Goal: Task Accomplishment & Management: Manage account settings

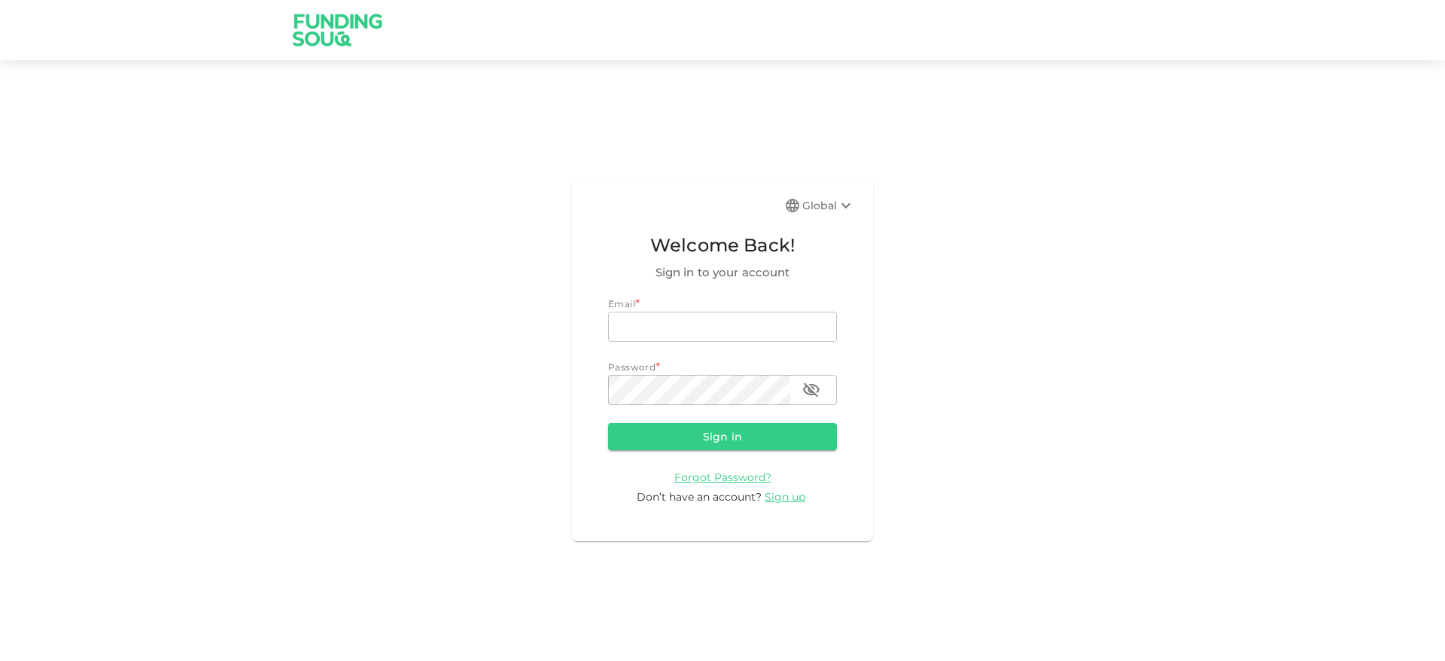
click at [804, 193] on div "Global Welcome Back! Sign in to your account Email * email email Password * pas…" at bounding box center [722, 359] width 301 height 362
click at [812, 199] on div "Global" at bounding box center [828, 205] width 53 height 18
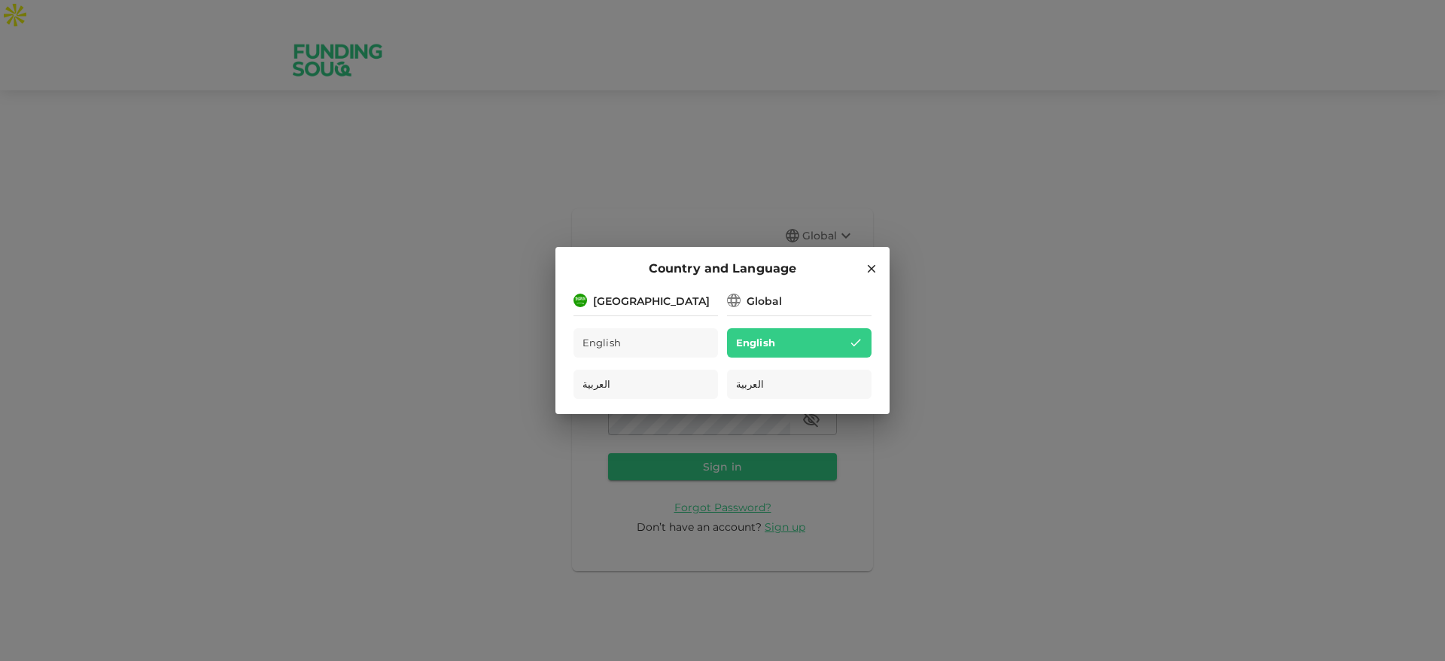
click at [843, 65] on div "Country and Language [GEOGRAPHIC_DATA] English العربية Global English العربية" at bounding box center [722, 330] width 1445 height 661
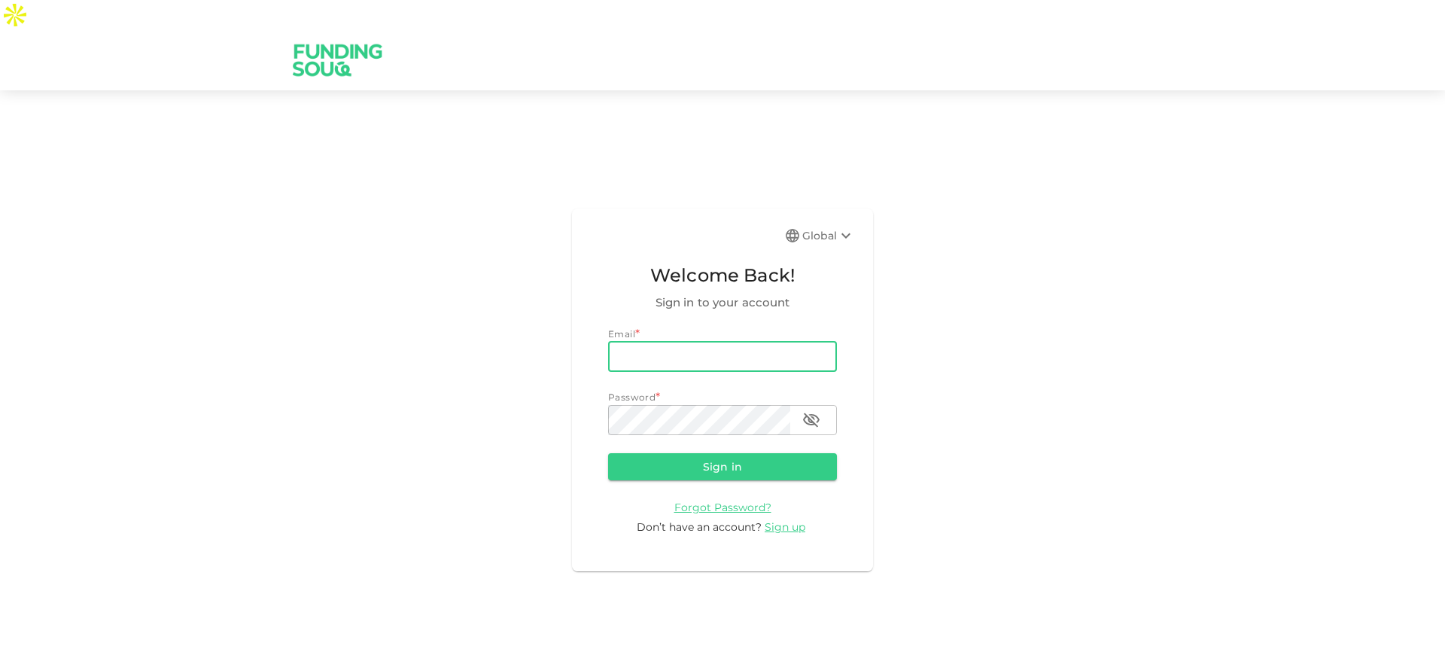
click at [773, 342] on input "email" at bounding box center [722, 357] width 229 height 30
click at [663, 342] on input "[EMAIL_ADDRESS][DOMAIN_NAME]" at bounding box center [722, 357] width 229 height 30
drag, startPoint x: 703, startPoint y: 324, endPoint x: 832, endPoint y: 333, distance: 129.7
click at [832, 342] on input "[EMAIL_ADDRESS][DOMAIN_NAME]" at bounding box center [722, 357] width 229 height 30
type input "[EMAIL_ADDRESS][DOMAIN_NAME]"
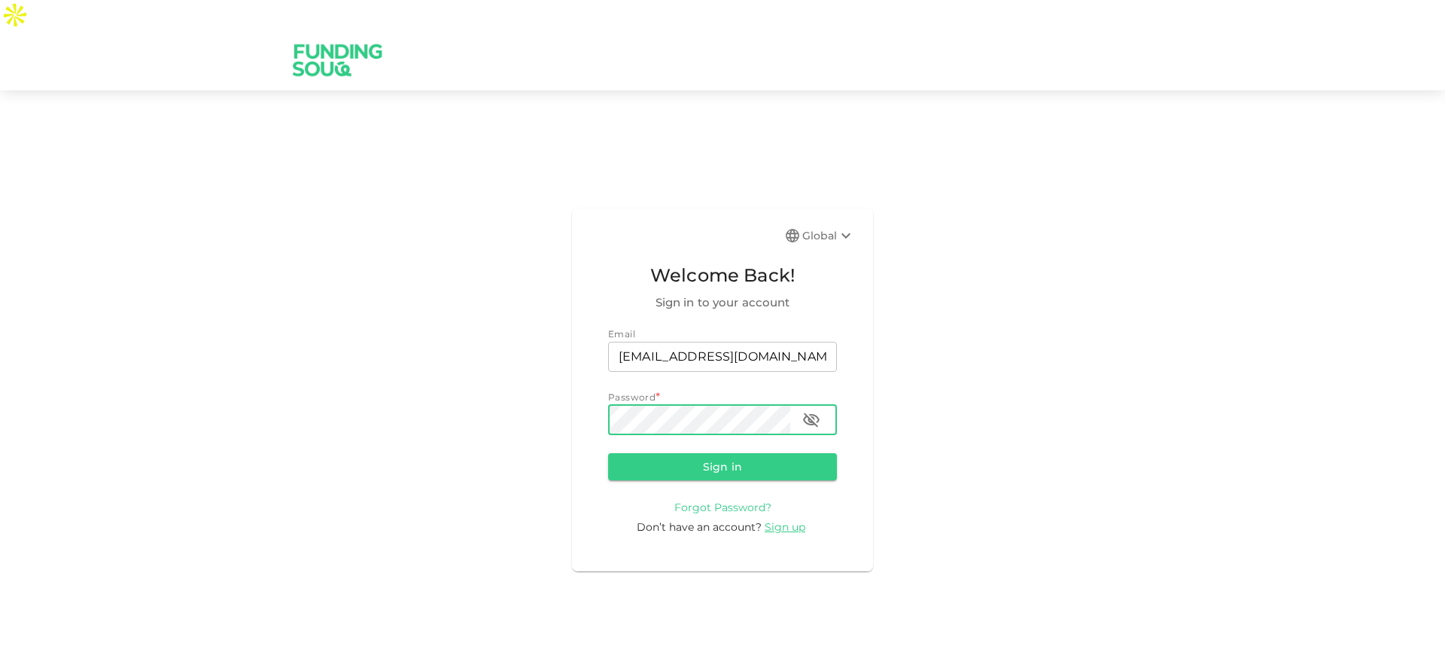
click at [737, 500] on span "Forgot Password?" at bounding box center [722, 507] width 97 height 14
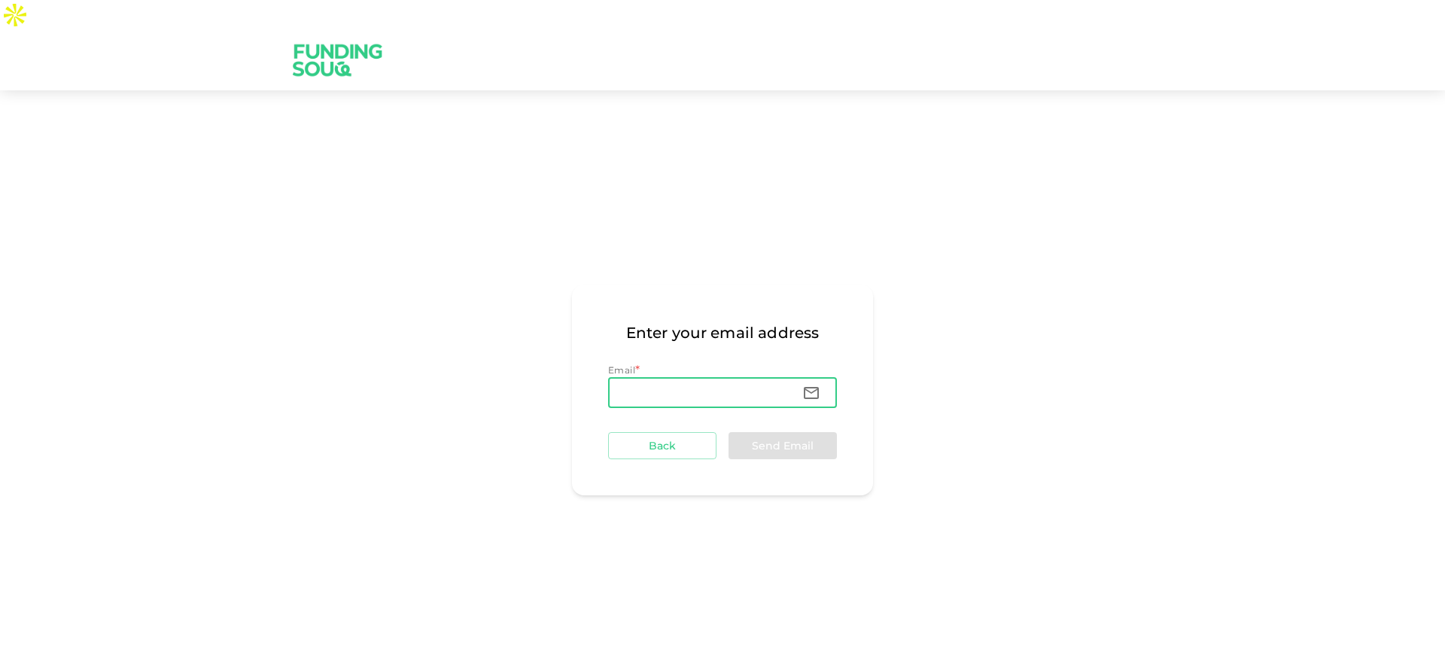
click at [710, 378] on input "Email" at bounding box center [699, 393] width 182 height 30
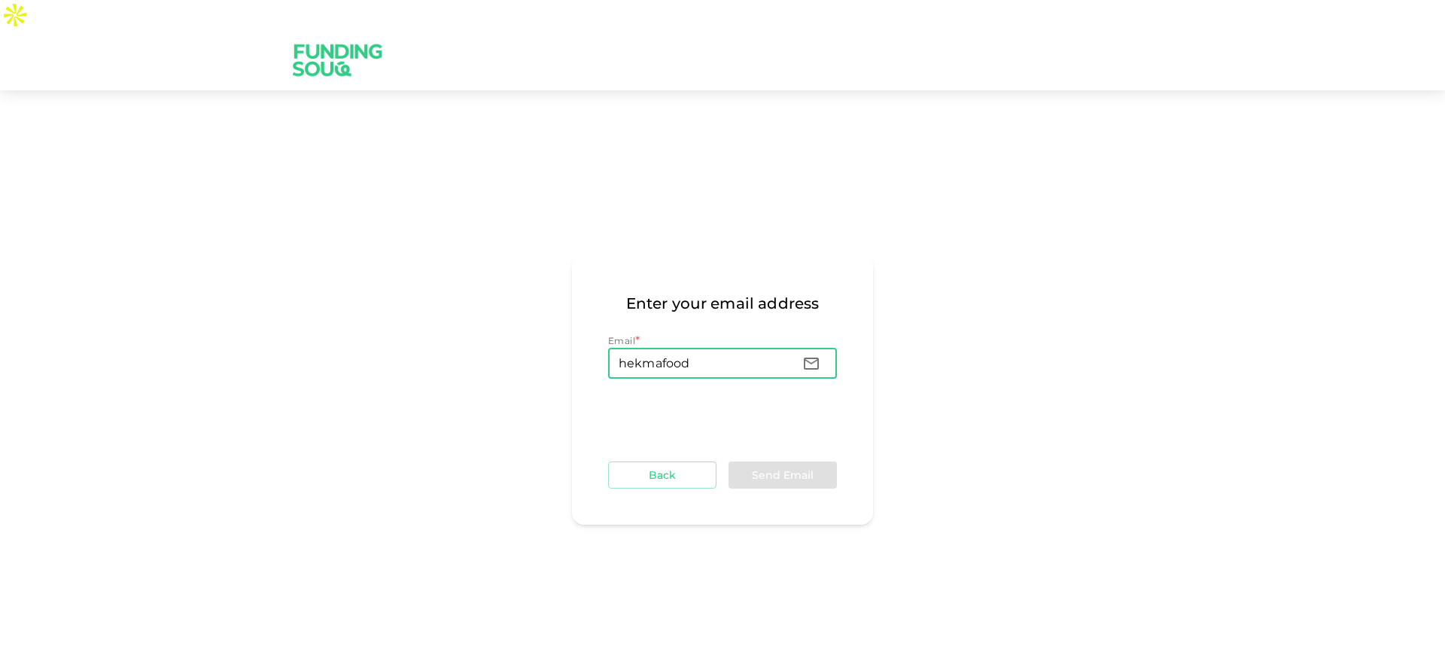
click at [935, 288] on div "Enter your email address Email * Email hekmafood Email Back Send Email" at bounding box center [722, 389] width 1445 height 563
click at [708, 352] on form "Email * Email hekmafood Email Back Send Email" at bounding box center [722, 410] width 229 height 155
click at [717, 348] on input "hekmafood" at bounding box center [699, 363] width 182 height 30
type input "[EMAIL_ADDRESS][DOMAIN_NAME]"
click at [757, 461] on button "Send Email" at bounding box center [782, 474] width 108 height 27
